Goal: Task Accomplishment & Management: Use online tool/utility

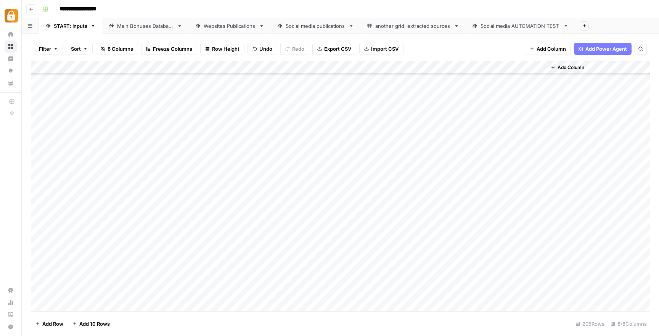
scroll to position [2433, 0]
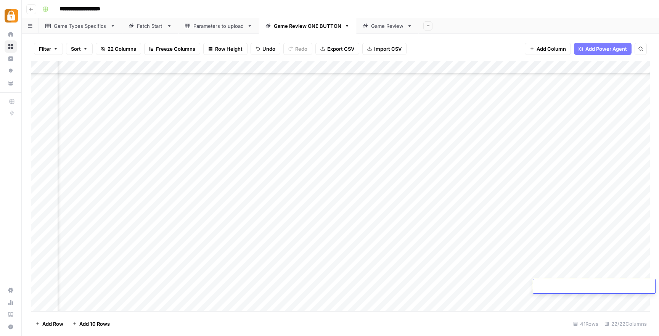
scroll to position [307, 653]
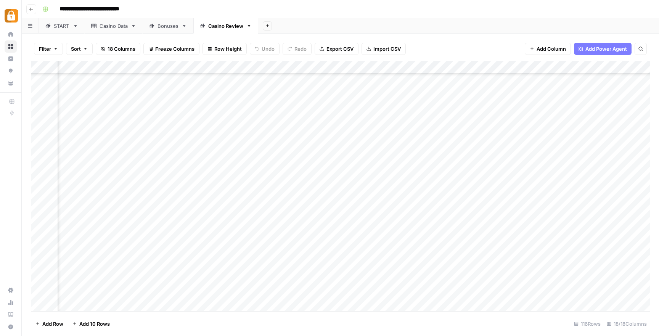
scroll to position [1279, 884]
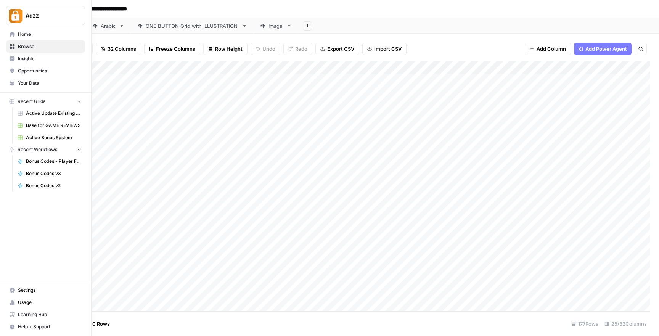
click at [11, 47] on icon at bounding box center [12, 46] width 5 height 5
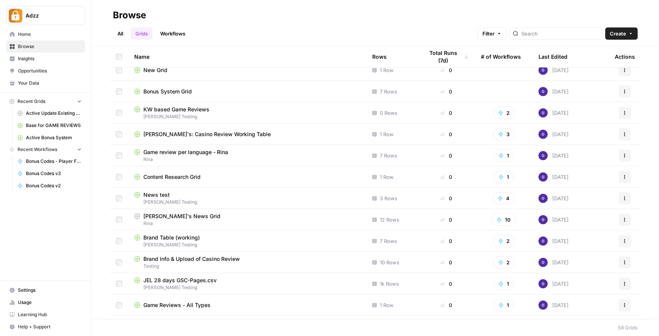
scroll to position [226, 0]
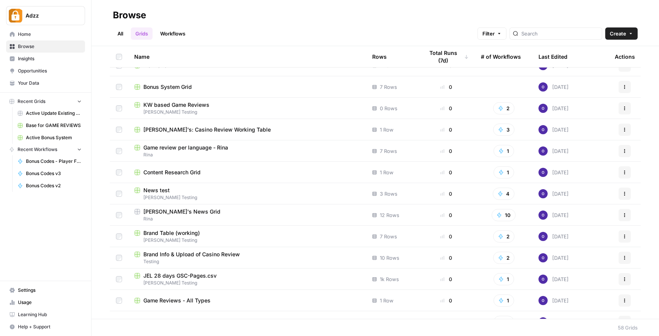
click at [211, 211] on div "[PERSON_NAME]'s News Grid" at bounding box center [247, 212] width 226 height 8
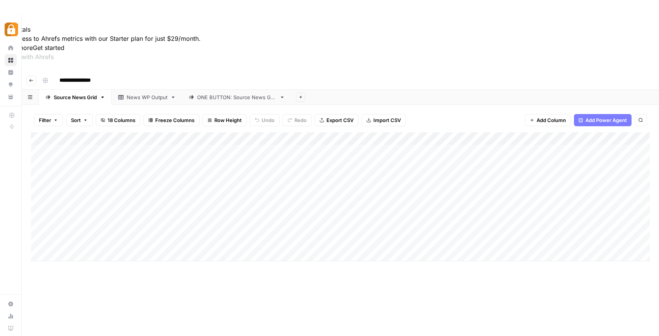
click at [249, 93] on div "ONE BUTTON: Source News Grid" at bounding box center [236, 97] width 79 height 8
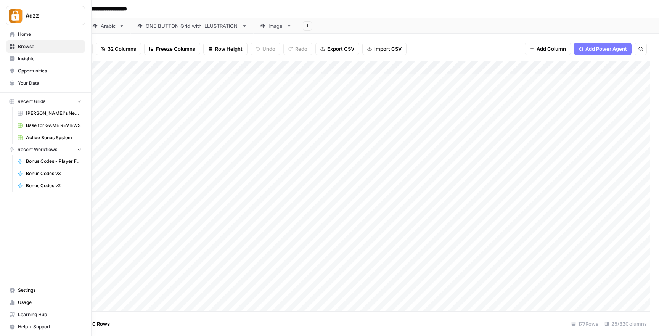
click at [23, 47] on span "Browse" at bounding box center [50, 46] width 64 height 7
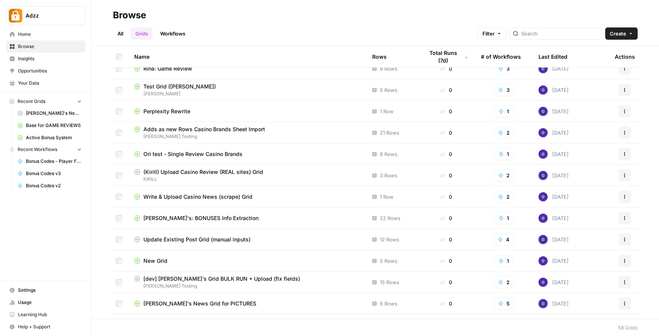
scroll to position [630, 0]
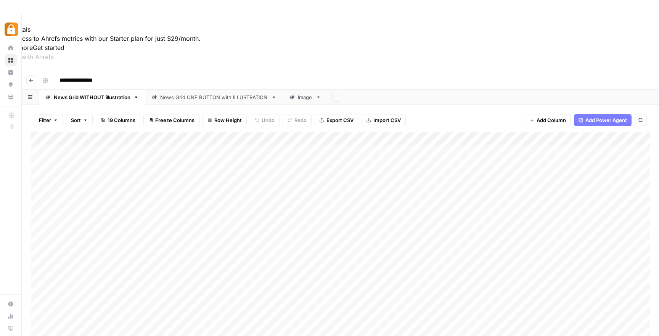
click at [206, 93] on div "News Grid ONE BUTTON with ILLUSTRATION" at bounding box center [214, 97] width 108 height 8
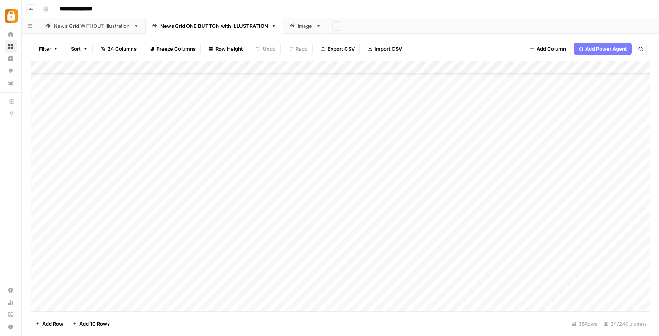
scroll to position [242, 0]
click at [76, 281] on div "Add Column" at bounding box center [340, 186] width 619 height 250
click at [76, 320] on button "Julie" at bounding box center [92, 322] width 47 height 9
click at [156, 277] on div "Add Column" at bounding box center [340, 186] width 619 height 250
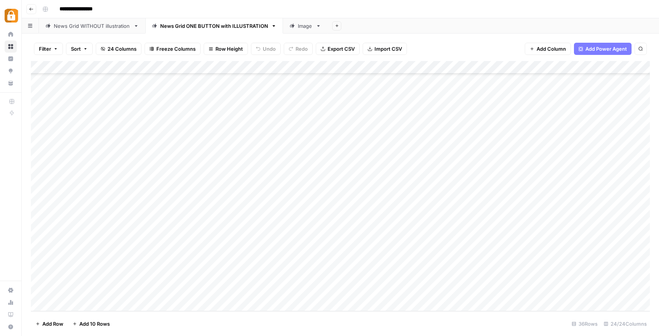
click at [160, 277] on div "Add Column" at bounding box center [340, 186] width 619 height 250
click at [164, 266] on div "Add Column" at bounding box center [340, 186] width 619 height 250
click at [151, 276] on div "Add Column" at bounding box center [340, 186] width 619 height 250
click at [281, 279] on div "Add Column" at bounding box center [340, 186] width 619 height 250
click at [279, 277] on div "Add Column" at bounding box center [340, 186] width 619 height 250
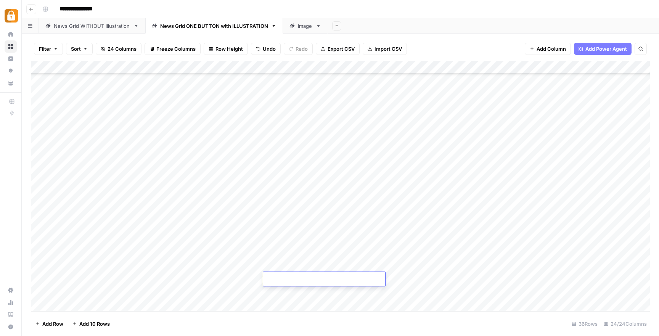
click at [279, 277] on textarea at bounding box center [324, 279] width 122 height 11
type textarea "**********"
click at [424, 278] on div "Add Column" at bounding box center [340, 186] width 619 height 250
click at [422, 250] on div "Add Column" at bounding box center [340, 186] width 619 height 250
click at [415, 280] on div "Add Column" at bounding box center [340, 186] width 619 height 250
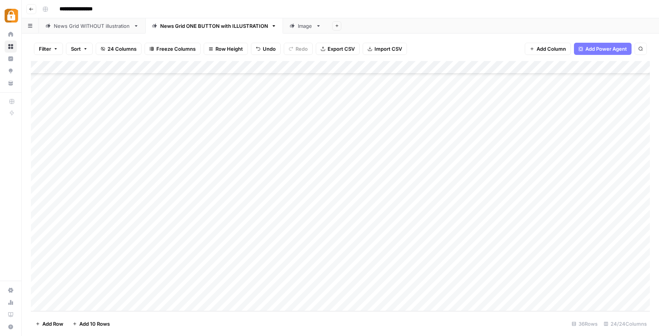
click at [452, 256] on div "Add Column" at bounding box center [340, 186] width 619 height 250
click at [449, 275] on div "Add Column" at bounding box center [340, 186] width 619 height 250
click at [537, 251] on div "Add Column" at bounding box center [340, 186] width 619 height 250
click at [536, 275] on div "Add Column" at bounding box center [340, 186] width 619 height 250
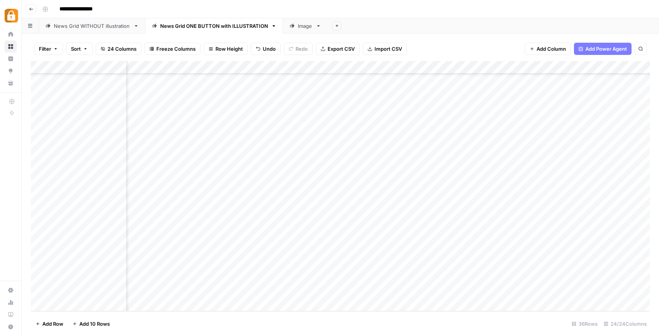
click at [457, 65] on div "Add Column" at bounding box center [340, 186] width 619 height 250
click at [460, 45] on div "Filter Sort 24 Columns Freeze Columns Row Height Undo Redo Export CSV Import CS…" at bounding box center [340, 49] width 619 height 24
click at [447, 276] on div "Add Column" at bounding box center [340, 186] width 619 height 250
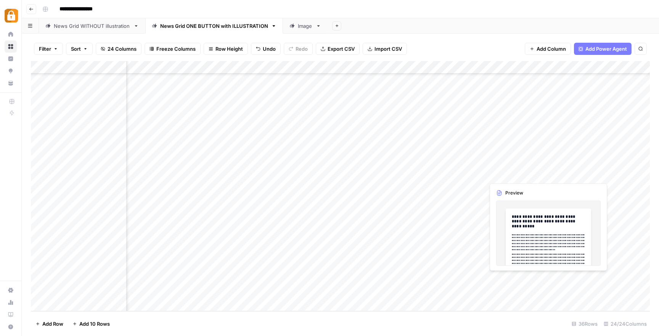
click at [576, 279] on div "Add Column" at bounding box center [340, 186] width 619 height 250
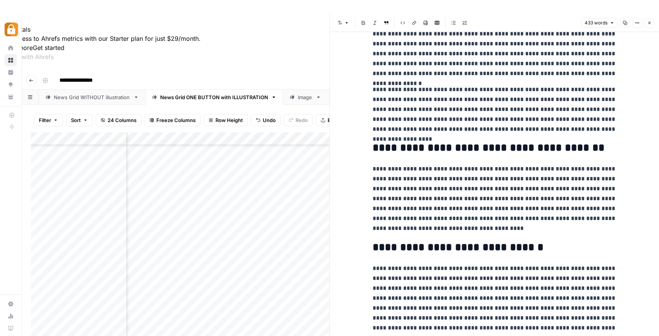
scroll to position [248, 0]
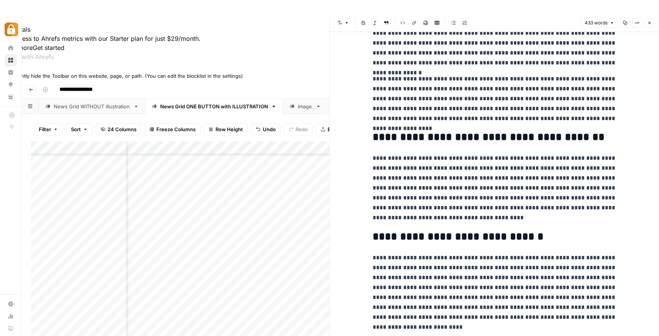
click at [5, 71] on icon at bounding box center [2, 68] width 5 height 5
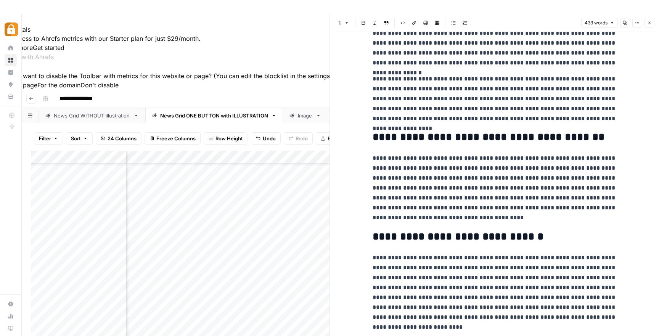
click at [37, 90] on button "For this page" at bounding box center [18, 84] width 37 height 9
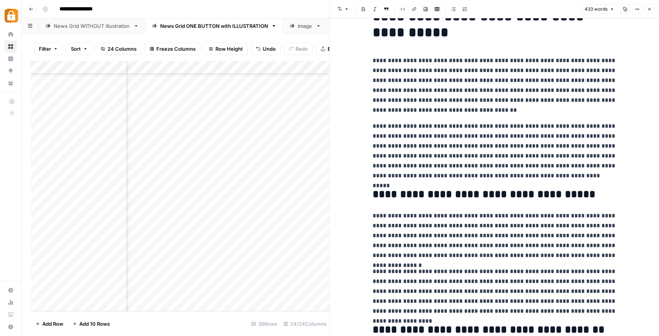
scroll to position [0, 0]
